Goal: Task Accomplishment & Management: Manage account settings

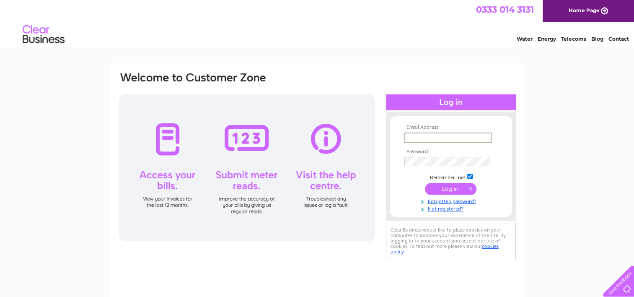
click at [423, 135] on input "text" at bounding box center [448, 137] width 87 height 10
type input "tracyamk@aol.com"
click at [444, 187] on input "submit" at bounding box center [451, 188] width 52 height 12
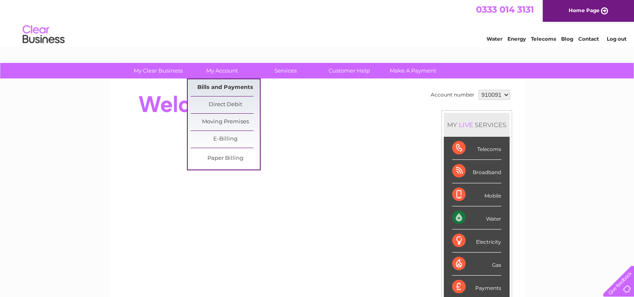
click at [220, 83] on link "Bills and Payments" at bounding box center [225, 87] width 69 height 17
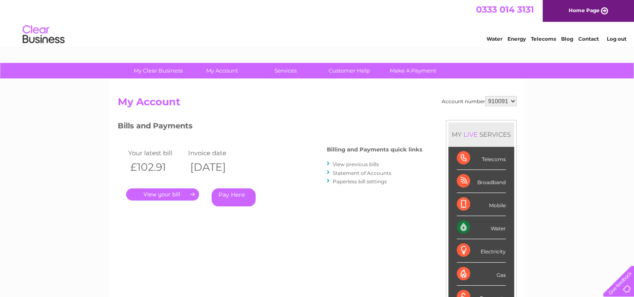
click at [148, 193] on link "." at bounding box center [162, 194] width 73 height 12
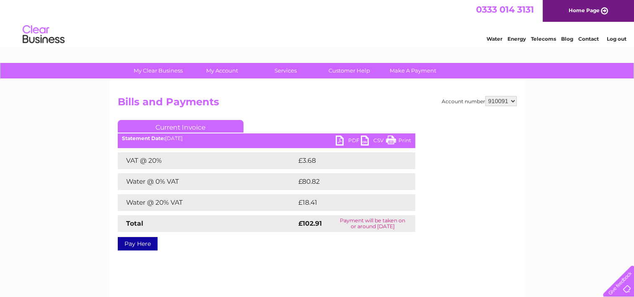
click at [341, 138] on link "PDF" at bounding box center [348, 141] width 25 height 12
click at [514, 100] on select "910091 911956" at bounding box center [501, 101] width 31 height 10
select select "911956"
click at [486, 96] on select "910091 911956" at bounding box center [501, 101] width 31 height 10
click at [339, 141] on link "PDF" at bounding box center [348, 141] width 25 height 12
